Goal: Communication & Community: Connect with others

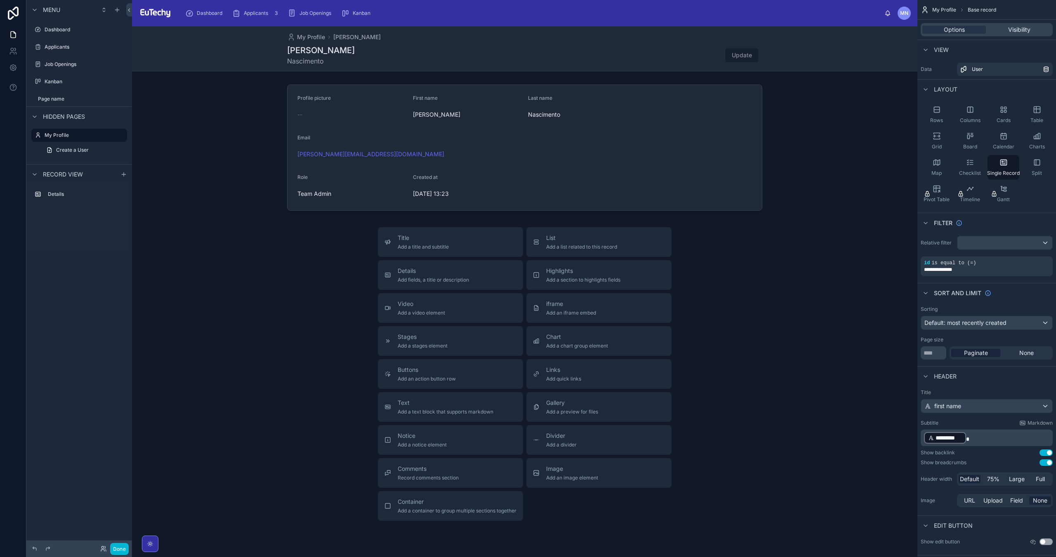
click at [159, 12] on img at bounding box center [155, 13] width 33 height 13
click at [201, 15] on span "Dashboard" at bounding box center [210, 13] width 26 height 7
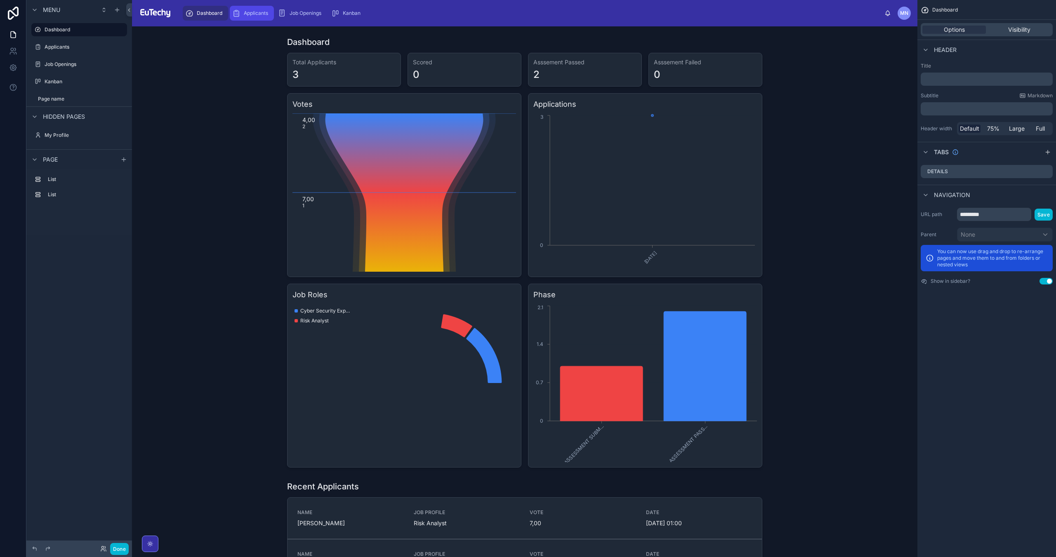
click at [255, 17] on div "Applicants 3" at bounding box center [251, 13] width 39 height 13
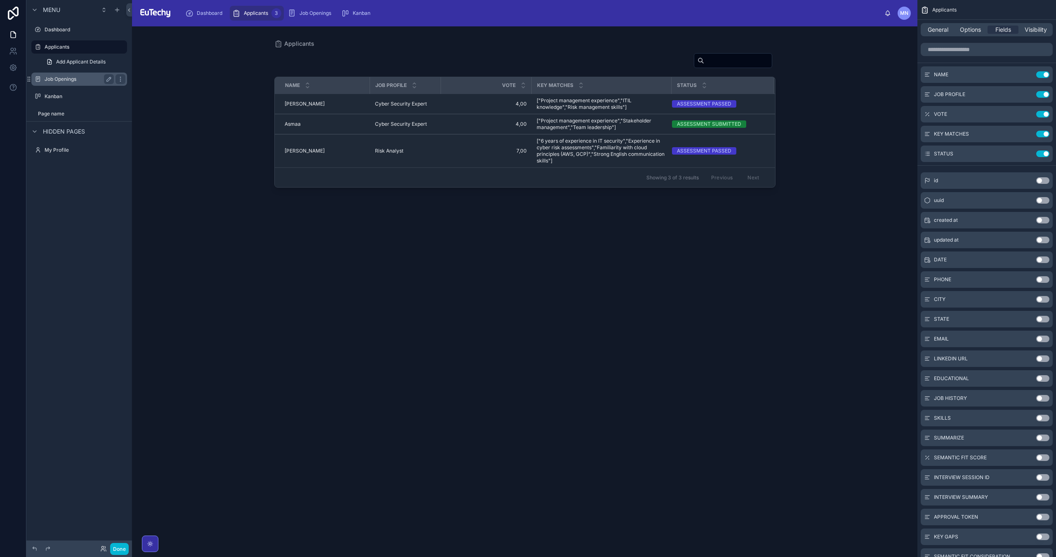
click at [59, 79] on label "Job Openings" at bounding box center [78, 79] width 66 height 7
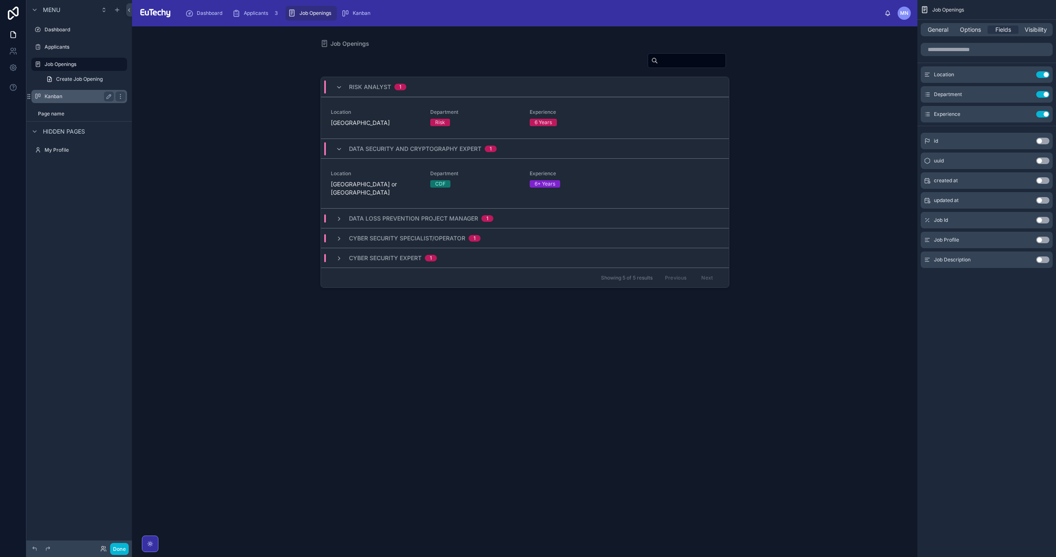
click at [57, 98] on label "Kanban" at bounding box center [78, 96] width 66 height 7
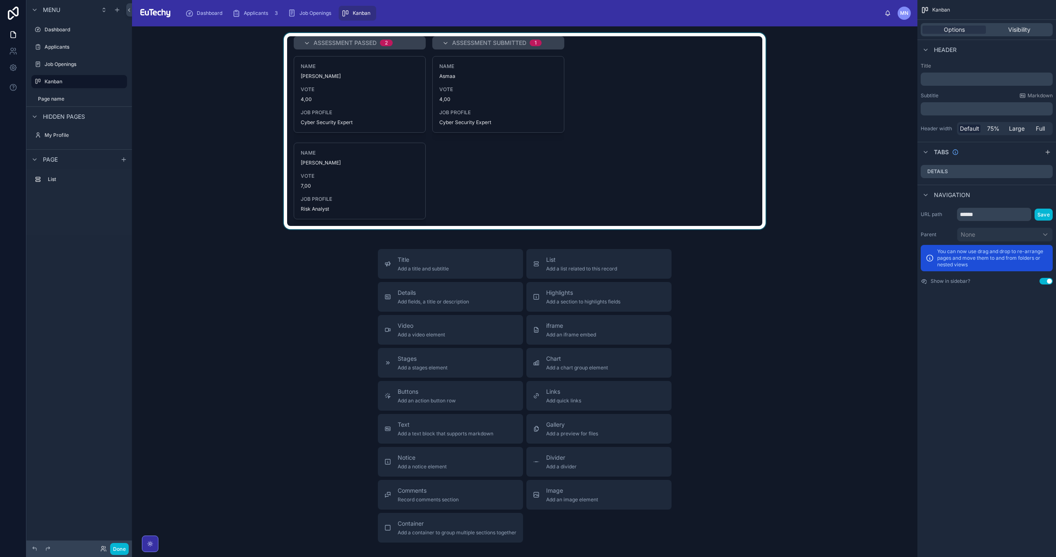
click at [500, 46] on div at bounding box center [525, 131] width 772 height 196
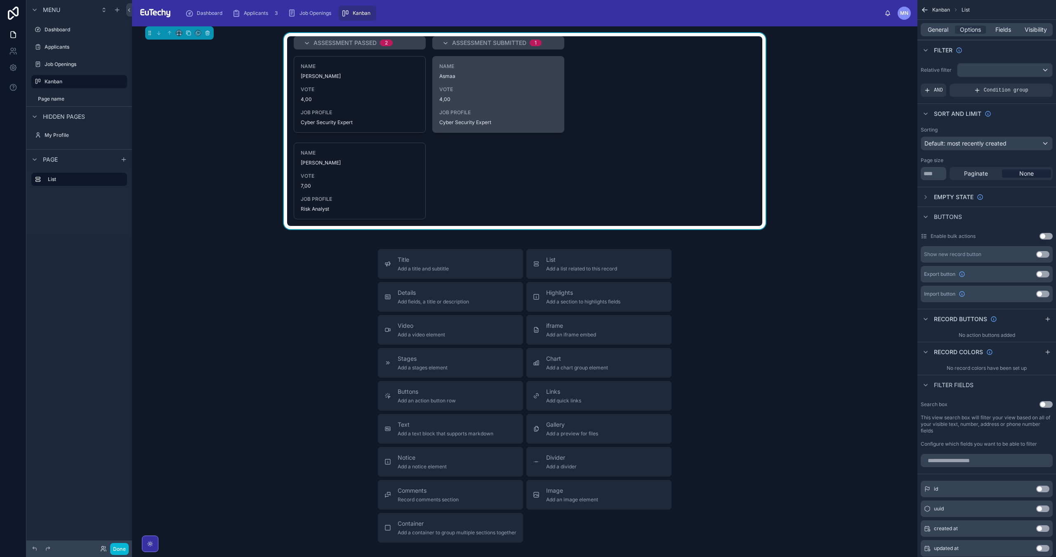
click at [523, 94] on div "VOTE 4,00" at bounding box center [498, 94] width 118 height 17
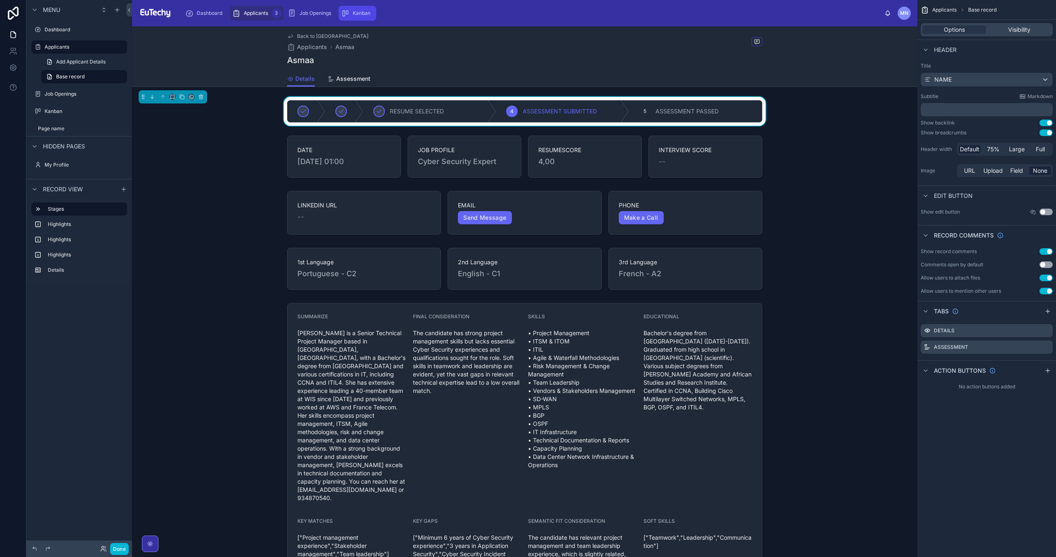
click at [349, 17] on icon "scrollable content" at bounding box center [345, 13] width 8 height 8
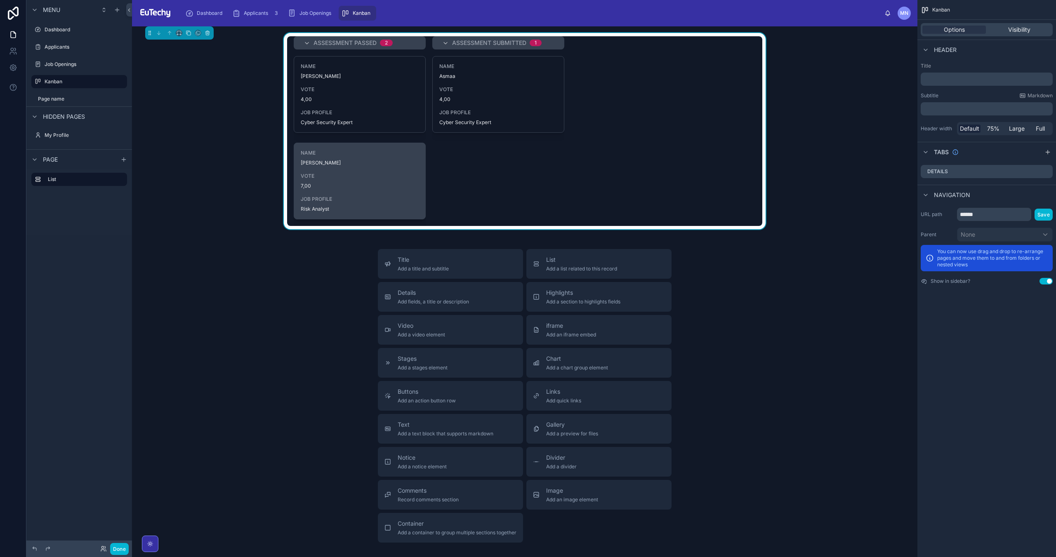
click at [358, 165] on span "[PERSON_NAME]" at bounding box center [360, 163] width 118 height 7
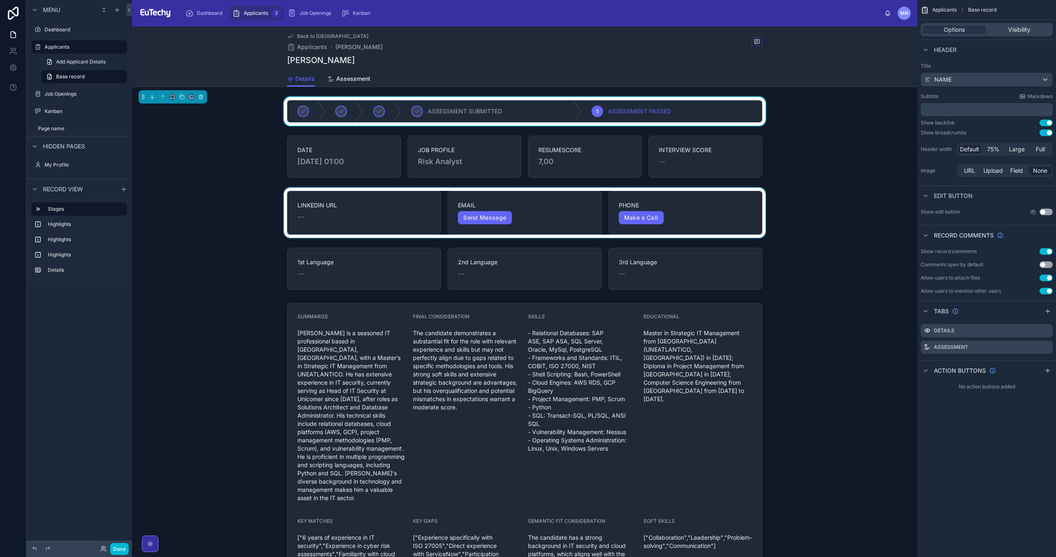
click at [636, 219] on div at bounding box center [524, 213] width 785 height 50
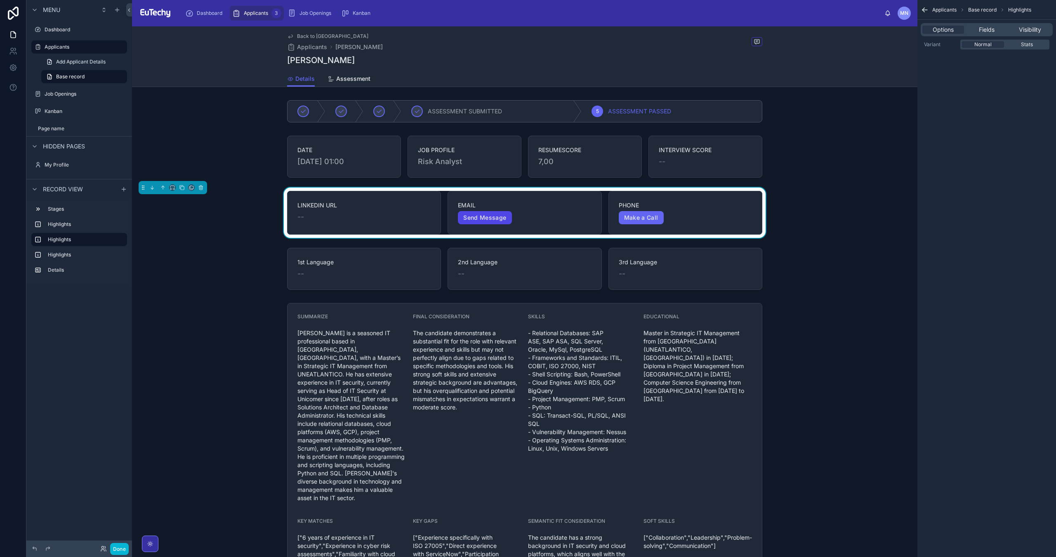
click at [499, 214] on link "Send Message" at bounding box center [485, 217] width 54 height 13
